Goal: Task Accomplishment & Management: Use online tool/utility

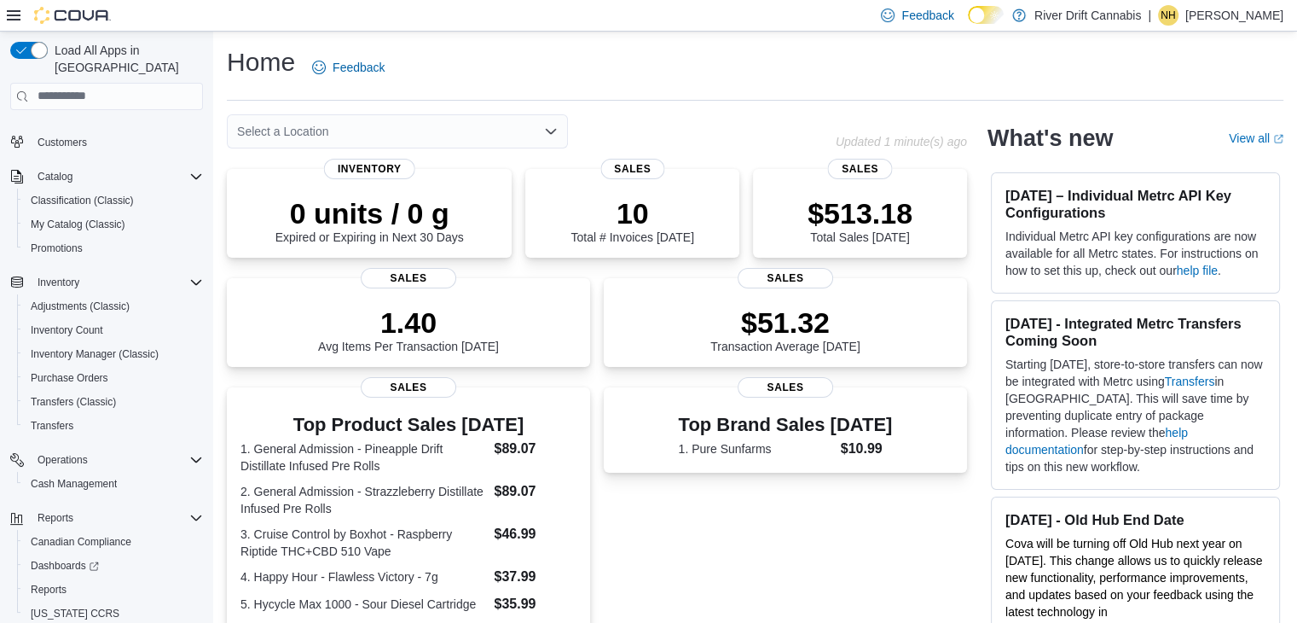
scroll to position [96, 0]
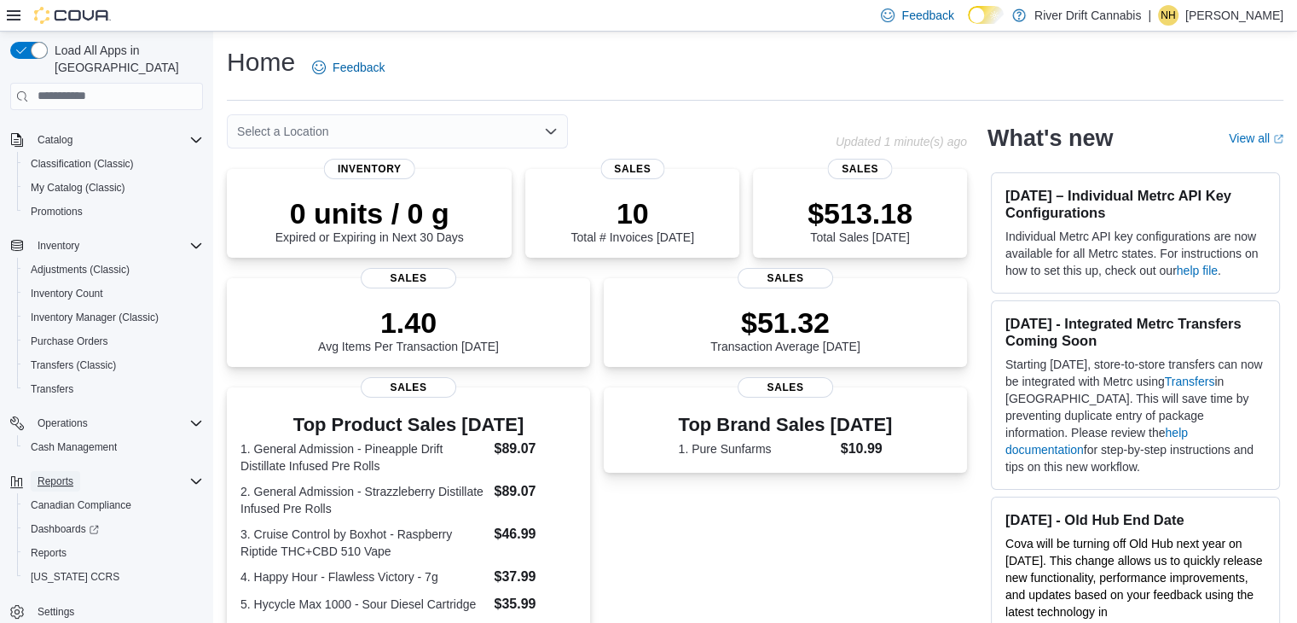
click at [72, 474] on span "Reports" at bounding box center [56, 481] width 36 height 14
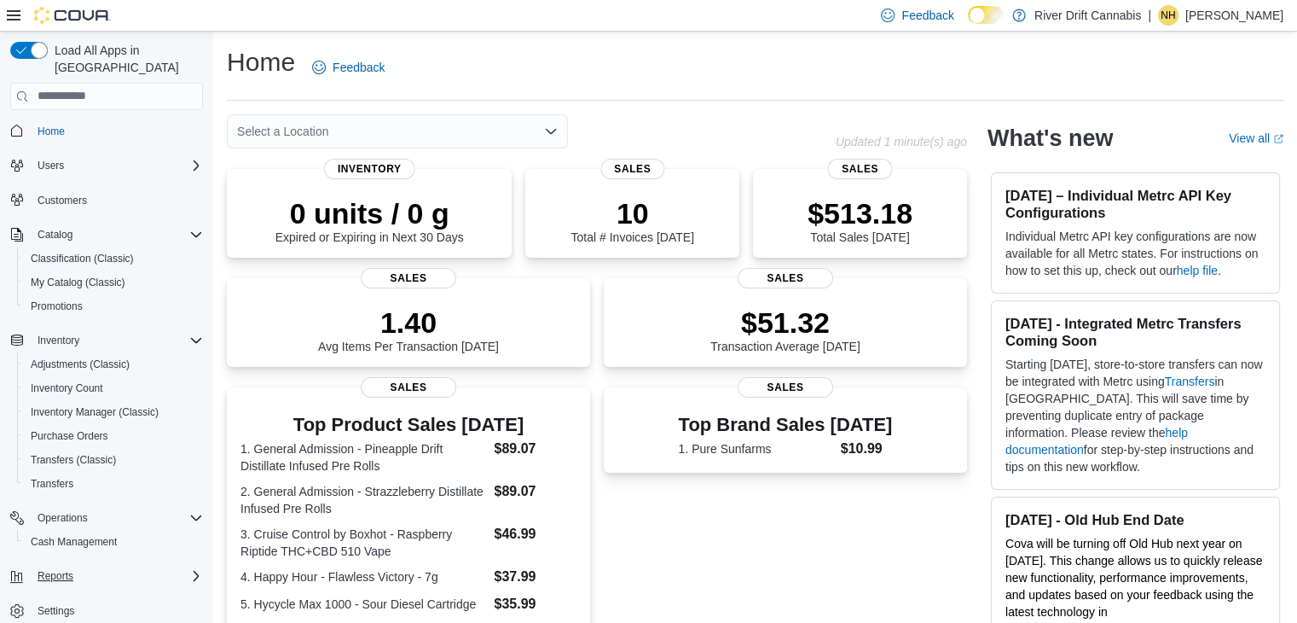
scroll to position [1, 0]
click at [74, 566] on button "Reports" at bounding box center [55, 576] width 49 height 20
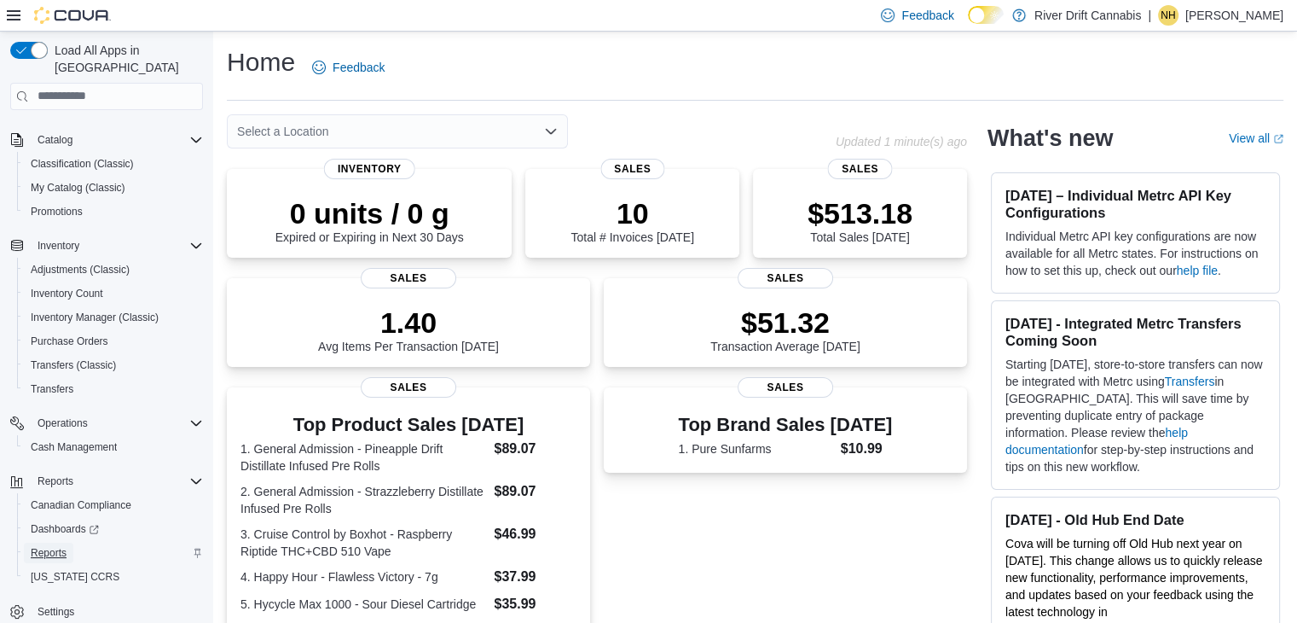
click at [65, 546] on span "Reports" at bounding box center [49, 553] width 36 height 14
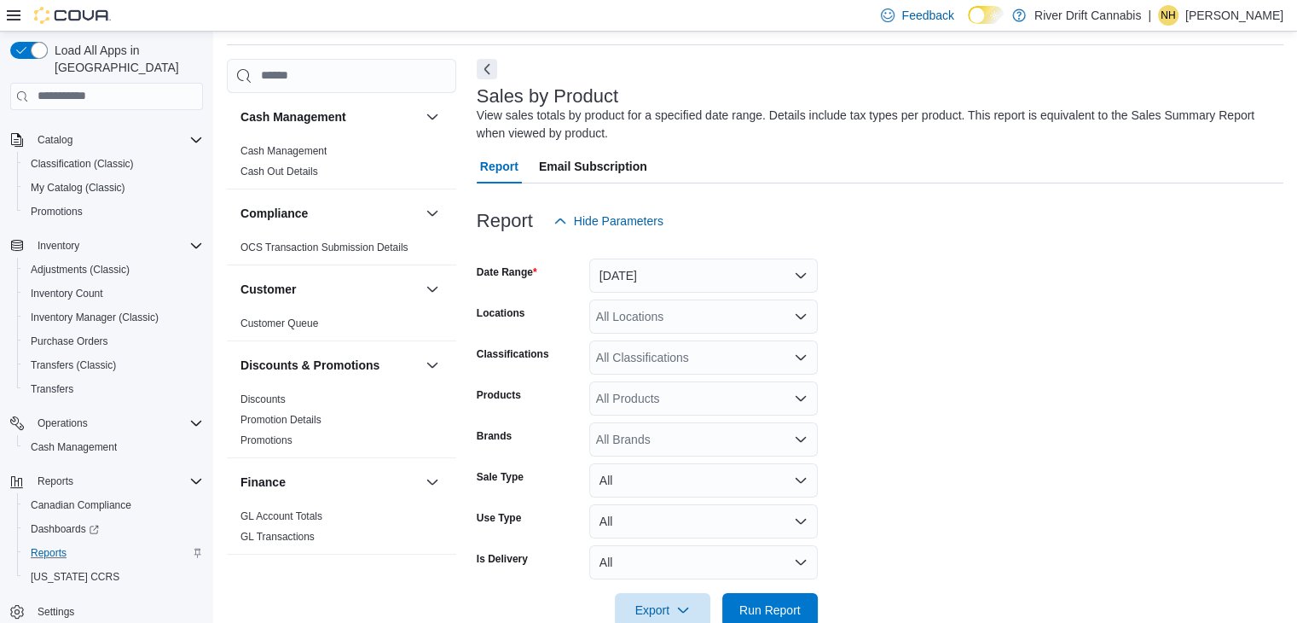
scroll to position [57, 0]
click at [675, 278] on button "[DATE]" at bounding box center [703, 274] width 229 height 34
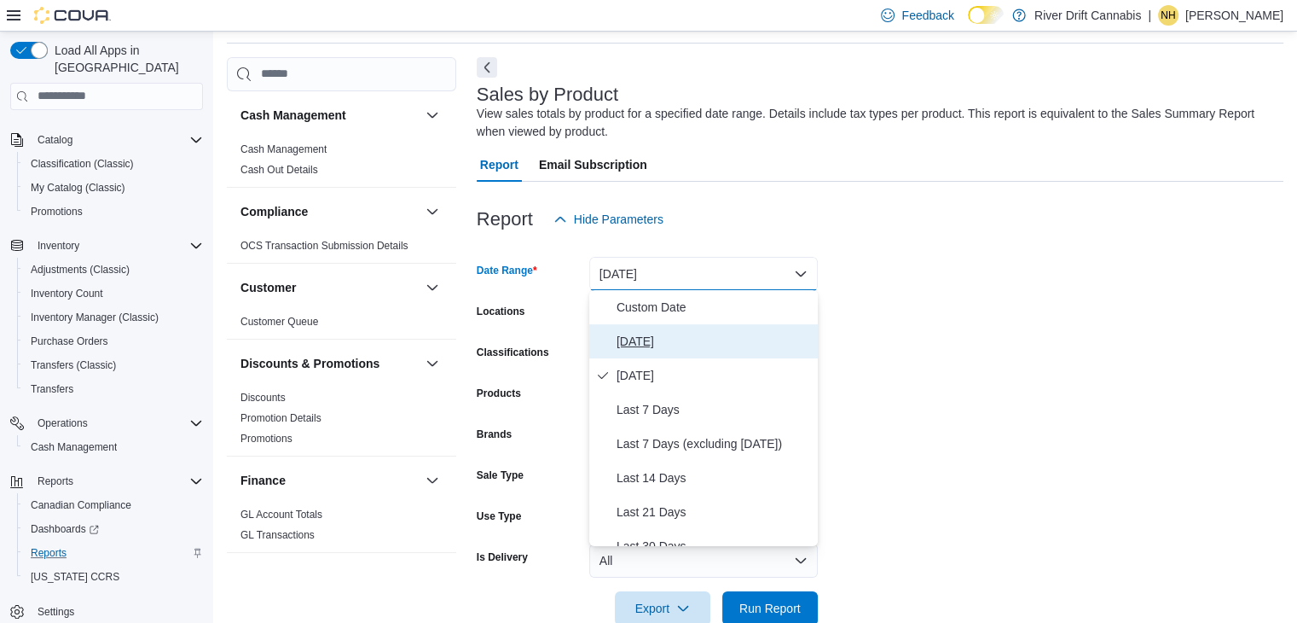
click at [617, 345] on span "[DATE]" at bounding box center [714, 341] width 194 height 20
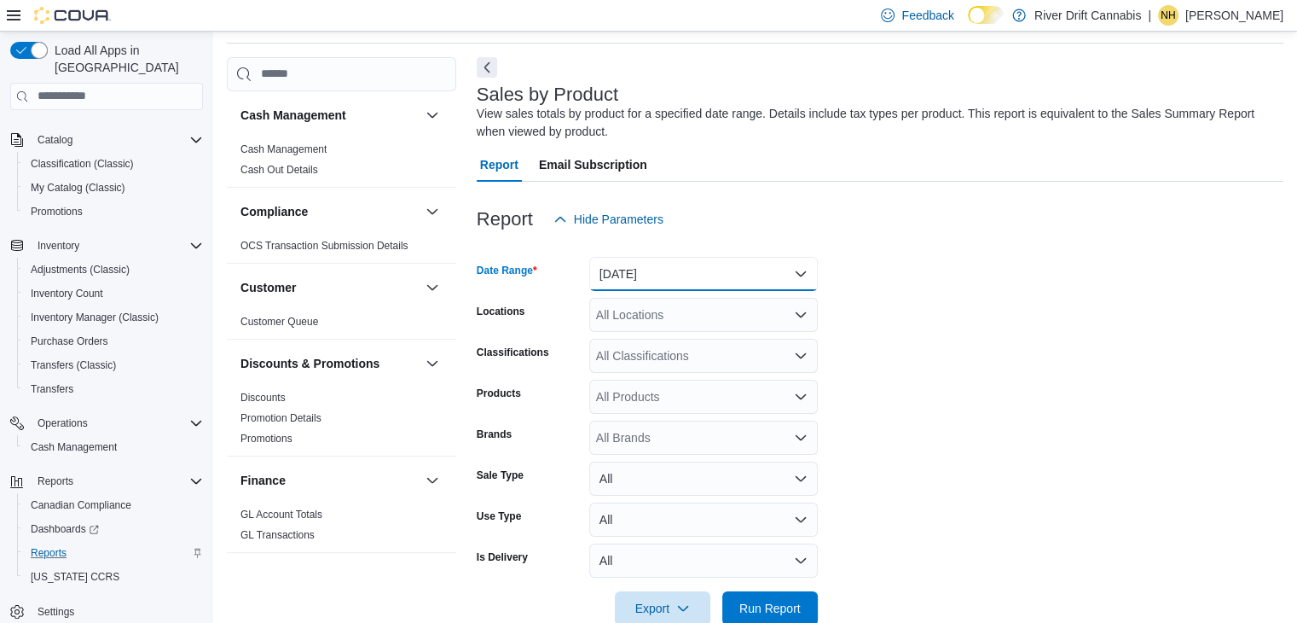
scroll to position [93, 0]
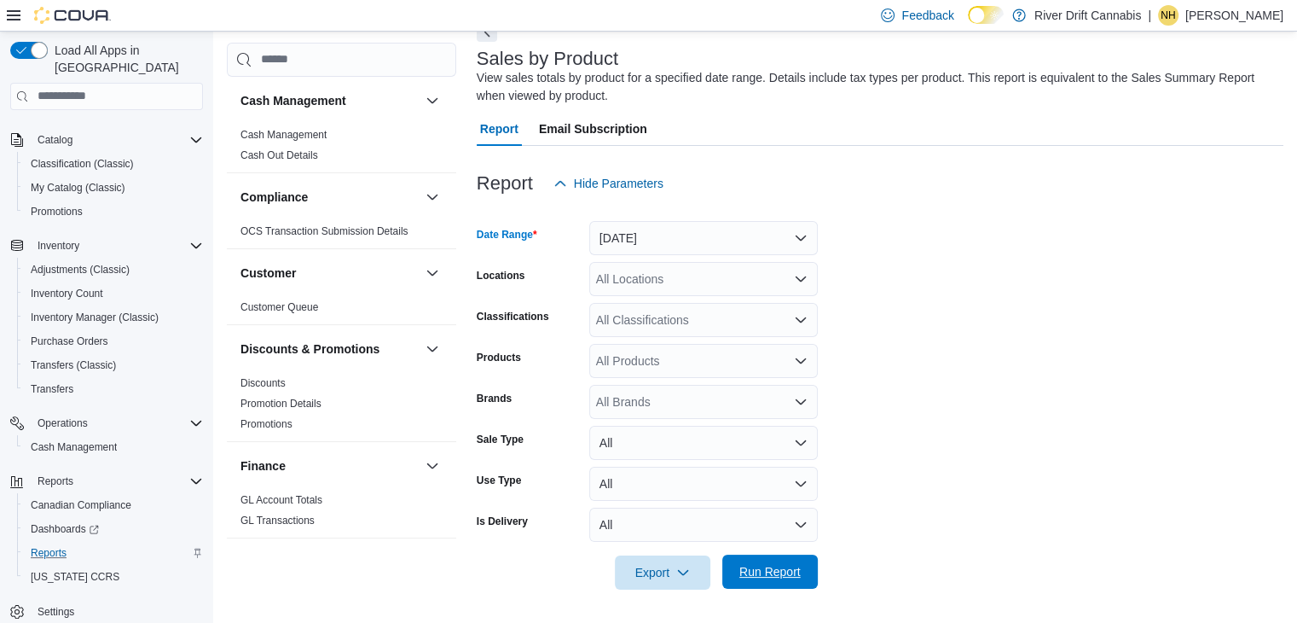
click at [786, 560] on span "Run Report" at bounding box center [770, 571] width 75 height 34
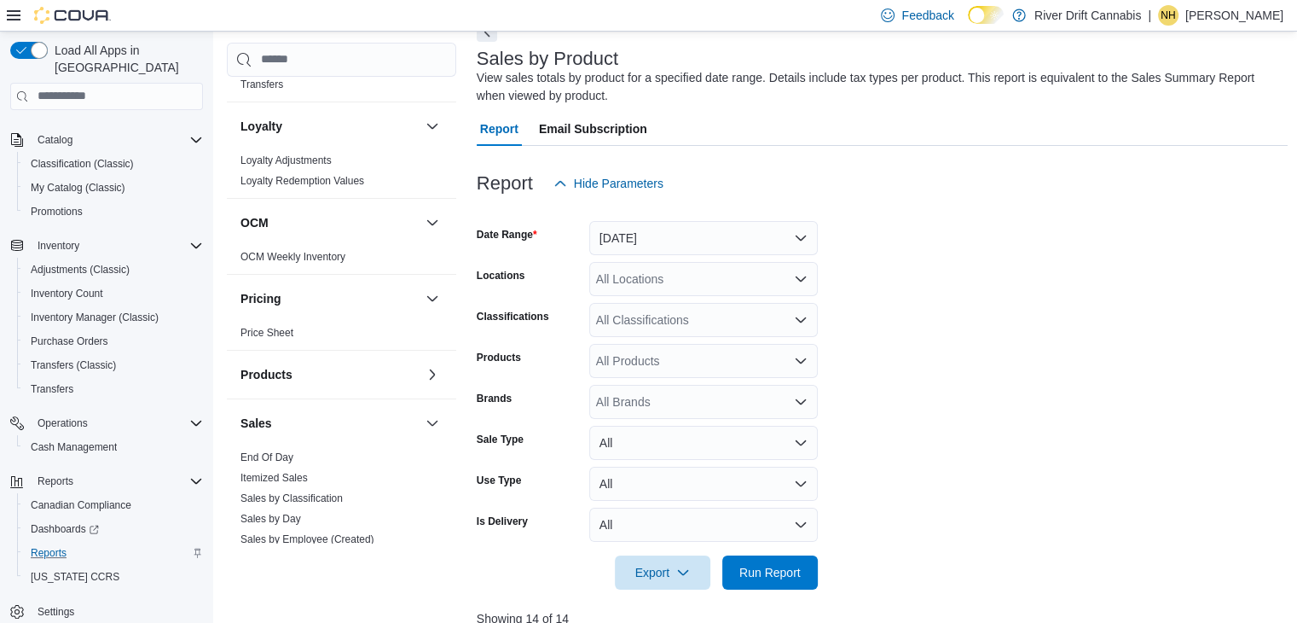
scroll to position [768, 0]
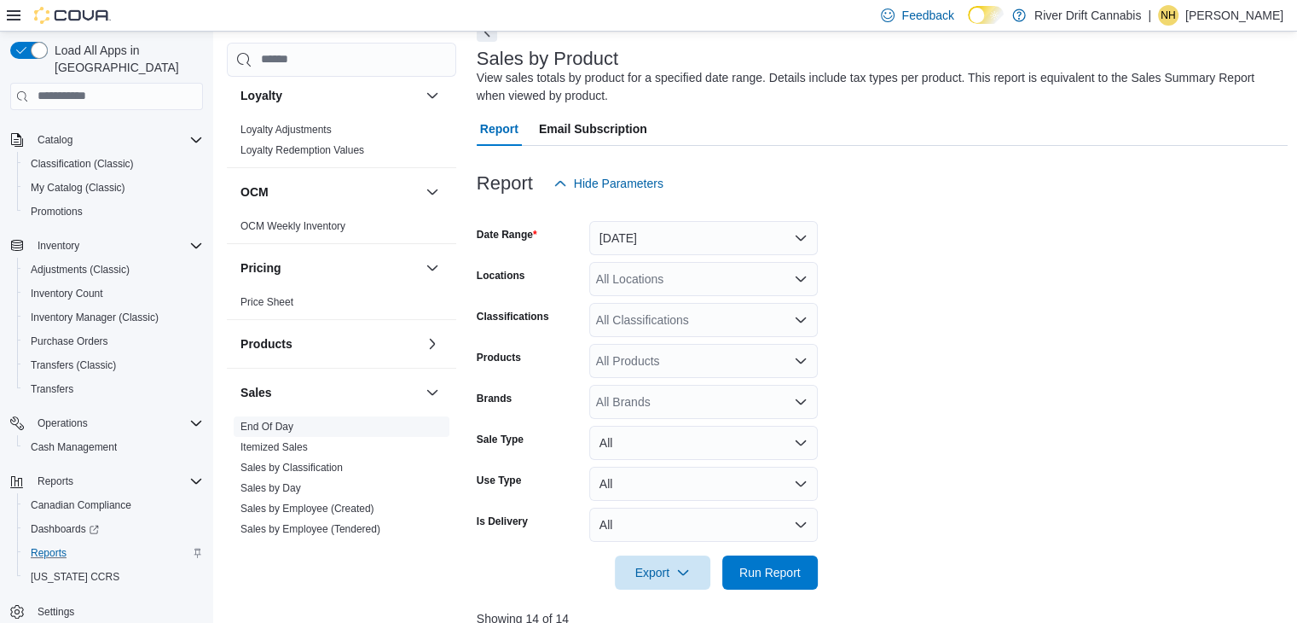
click at [280, 423] on link "End Of Day" at bounding box center [266, 426] width 53 height 12
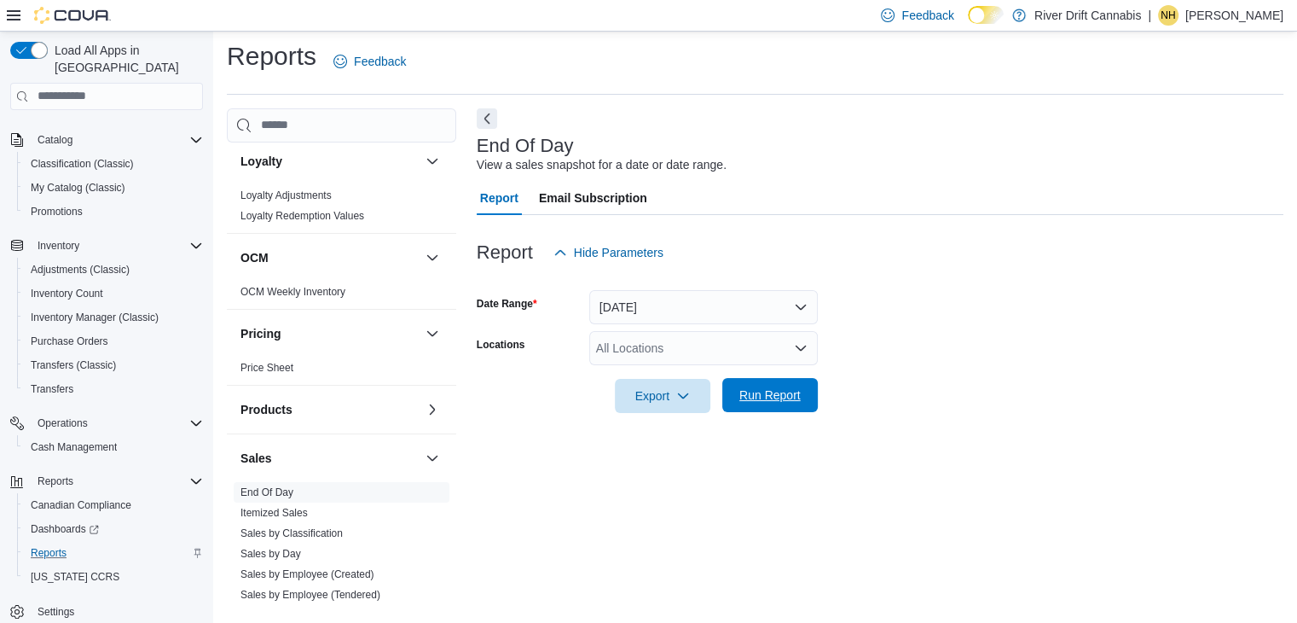
click at [757, 400] on span "Run Report" at bounding box center [769, 394] width 61 height 17
